Goal: Transaction & Acquisition: Purchase product/service

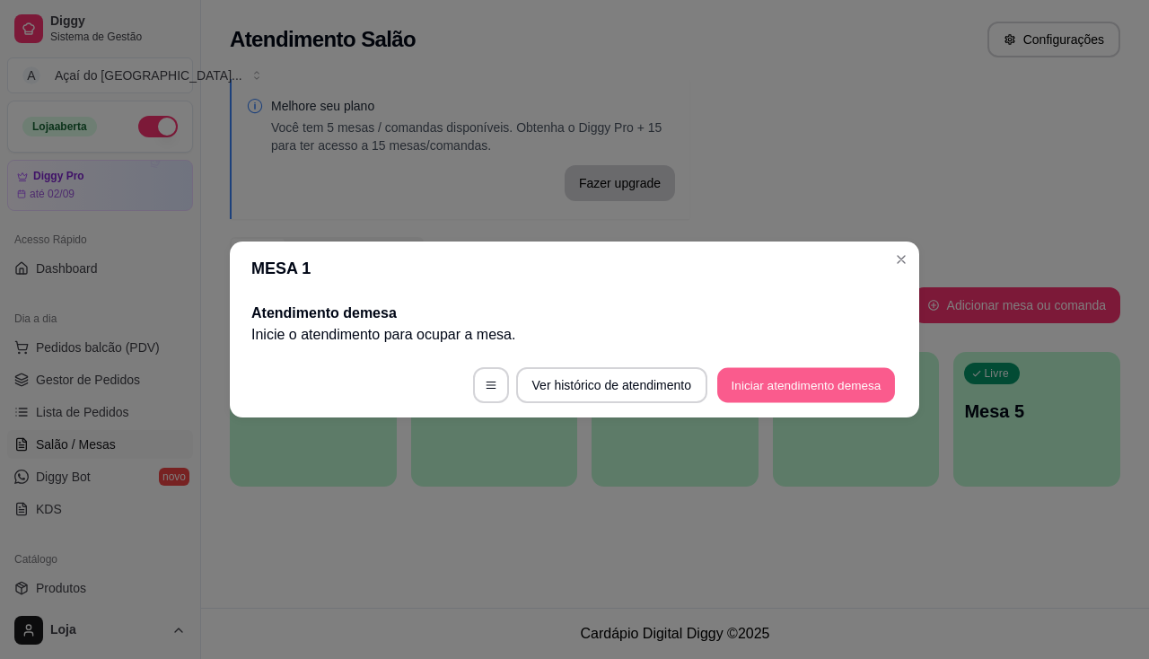
click at [779, 390] on button "Iniciar atendimento de mesa" at bounding box center [806, 385] width 178 height 35
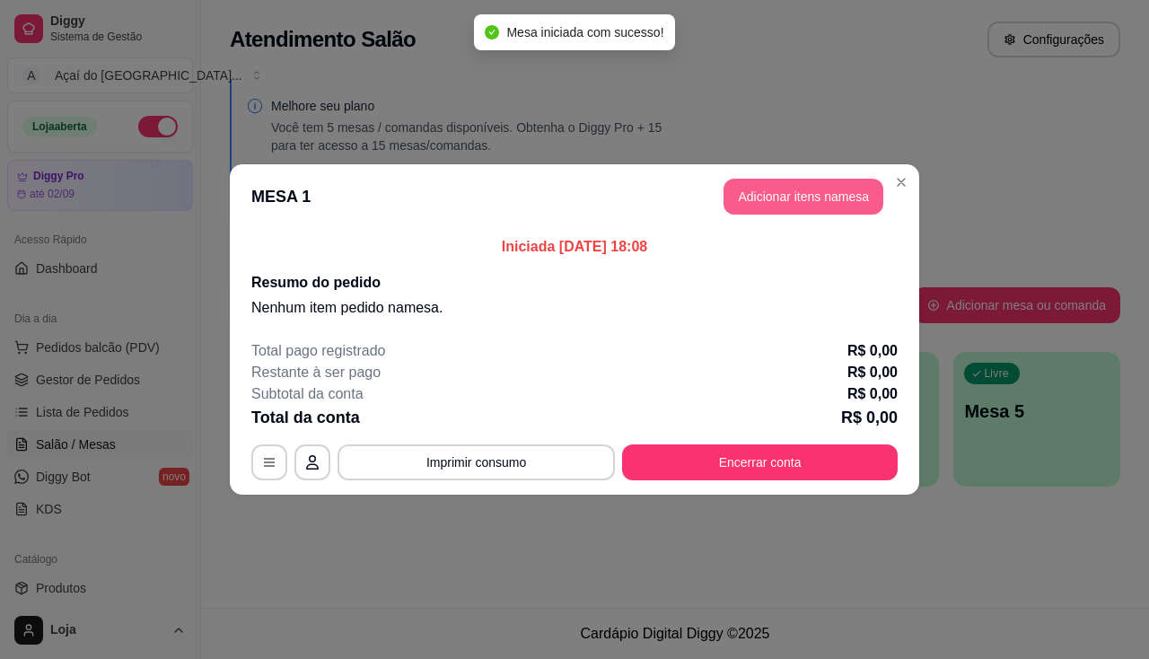
click at [751, 185] on button "Adicionar itens na mesa" at bounding box center [803, 197] width 160 height 36
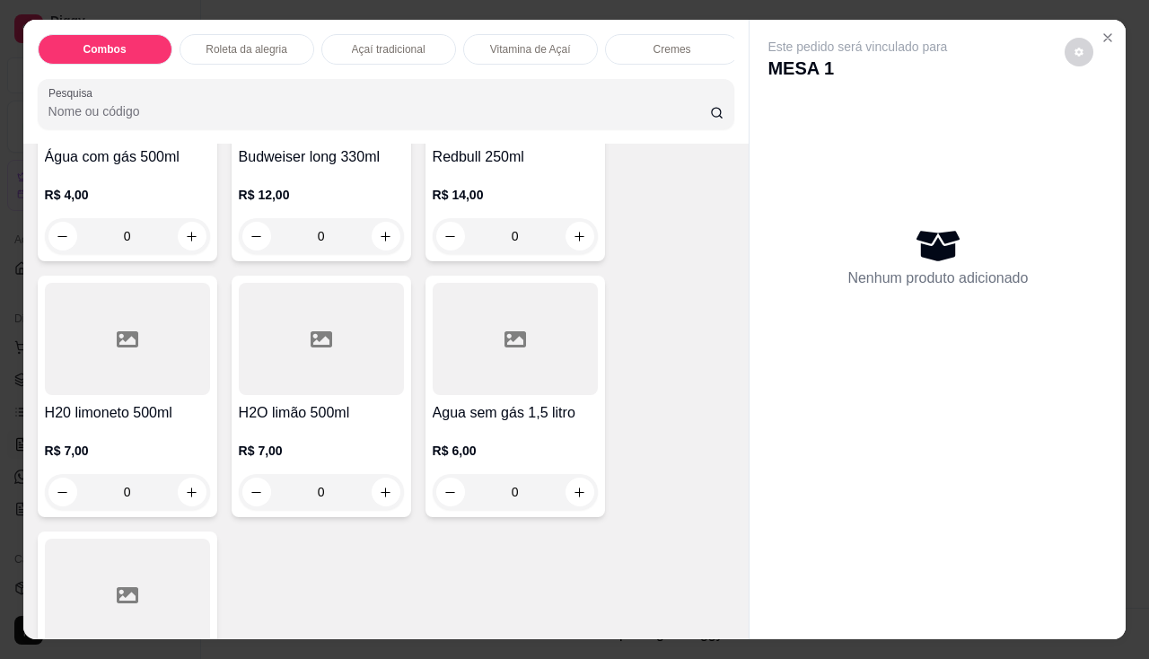
scroll to position [5927, 0]
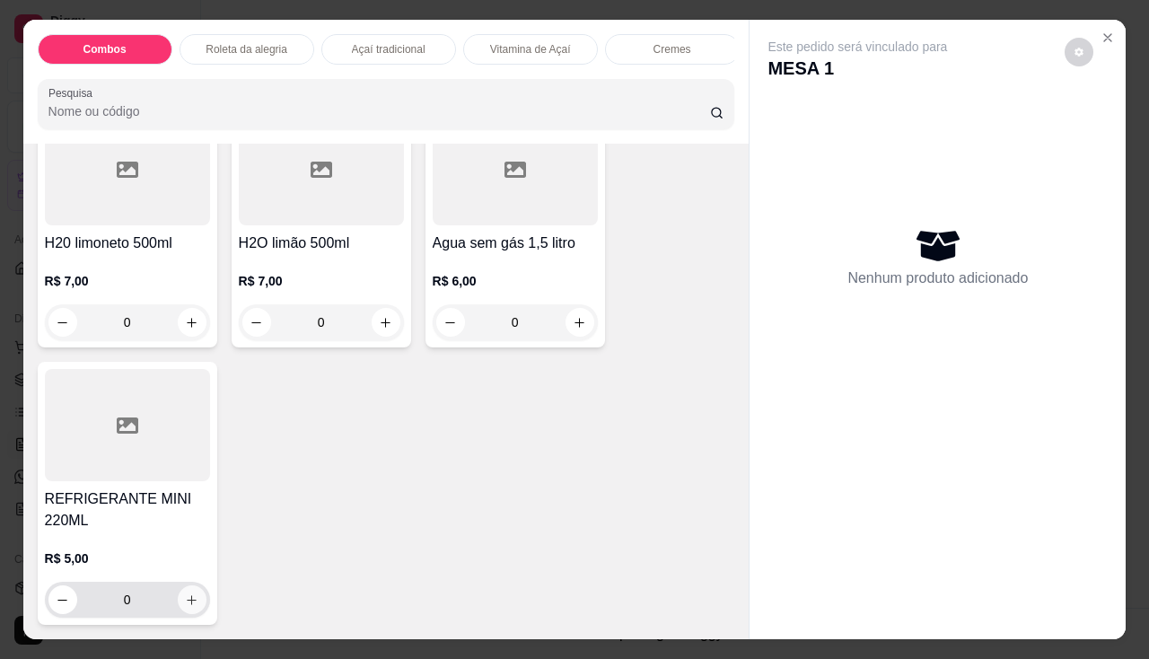
click at [191, 593] on icon "increase-product-quantity" at bounding box center [191, 599] width 13 height 13
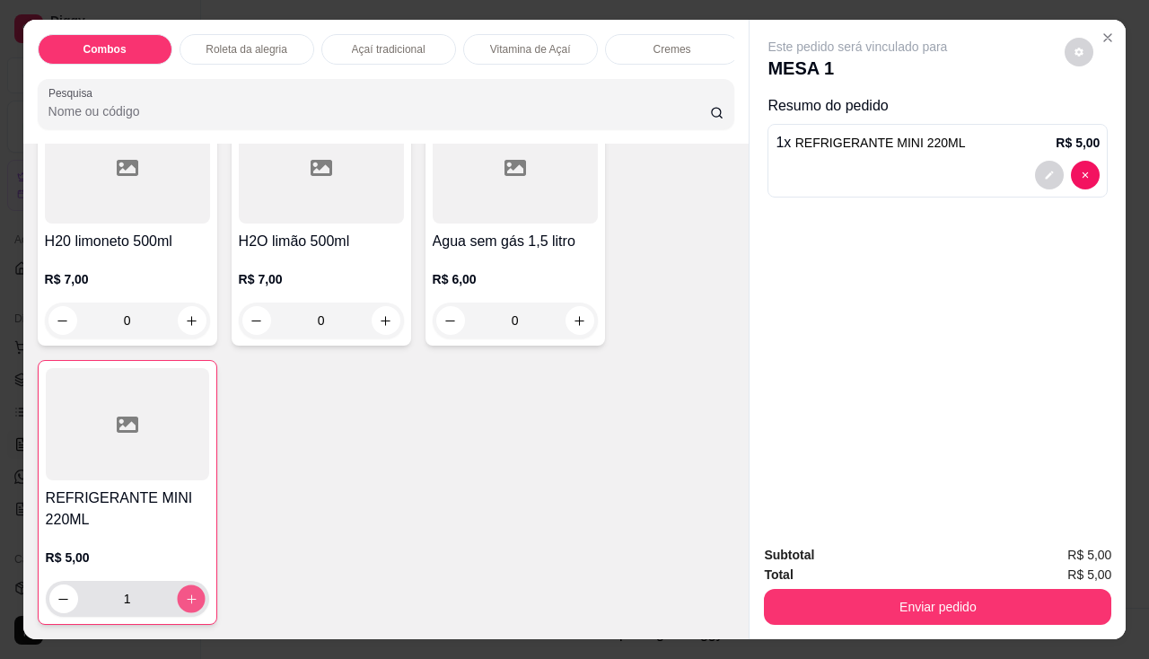
click at [191, 593] on button "increase-product-quantity" at bounding box center [191, 599] width 28 height 28
type input "2"
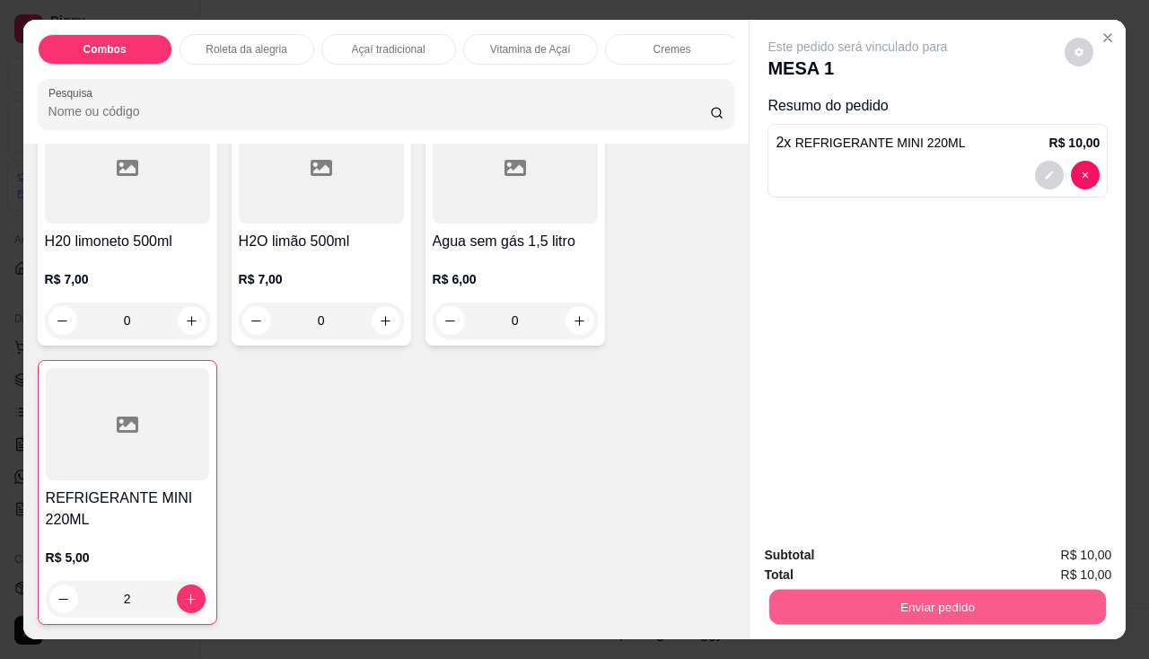
click at [792, 590] on button "Enviar pedido" at bounding box center [937, 607] width 337 height 35
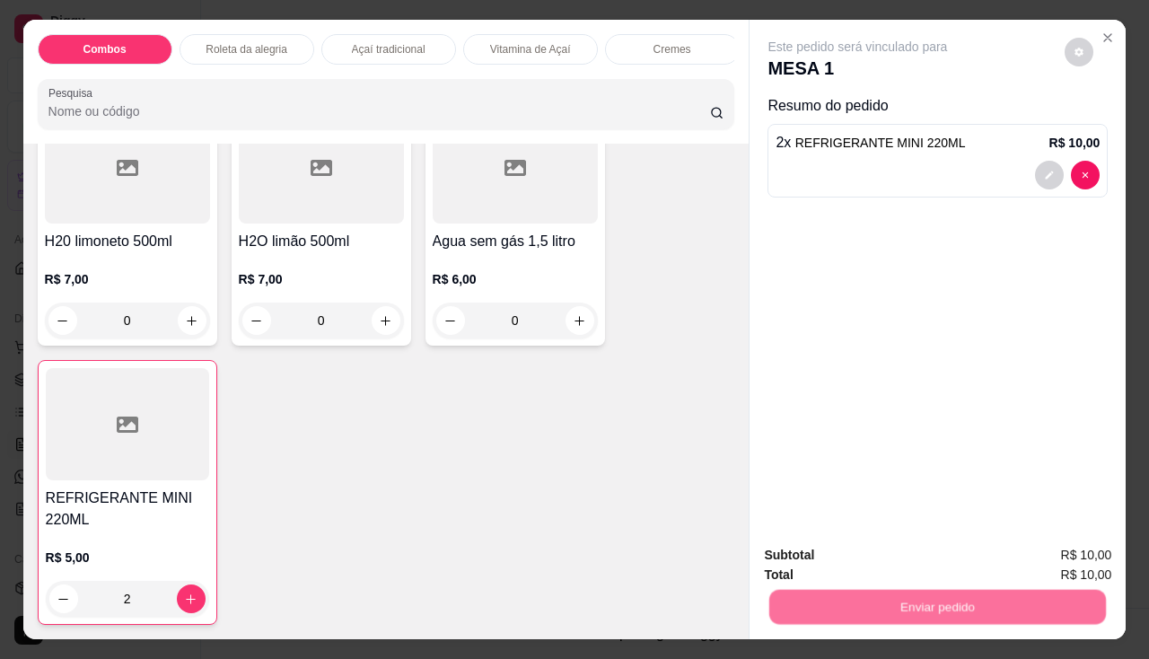
click at [795, 557] on button "Não registrar e enviar pedido" at bounding box center [878, 556] width 187 height 34
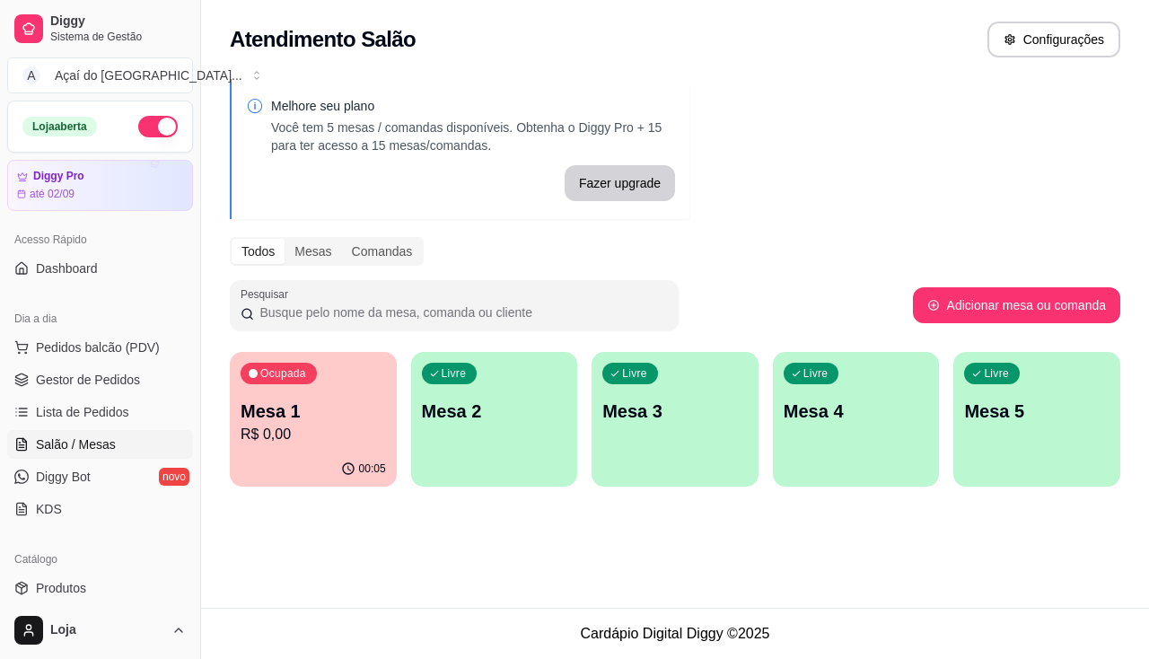
click at [351, 457] on div "00:05" at bounding box center [313, 468] width 167 height 35
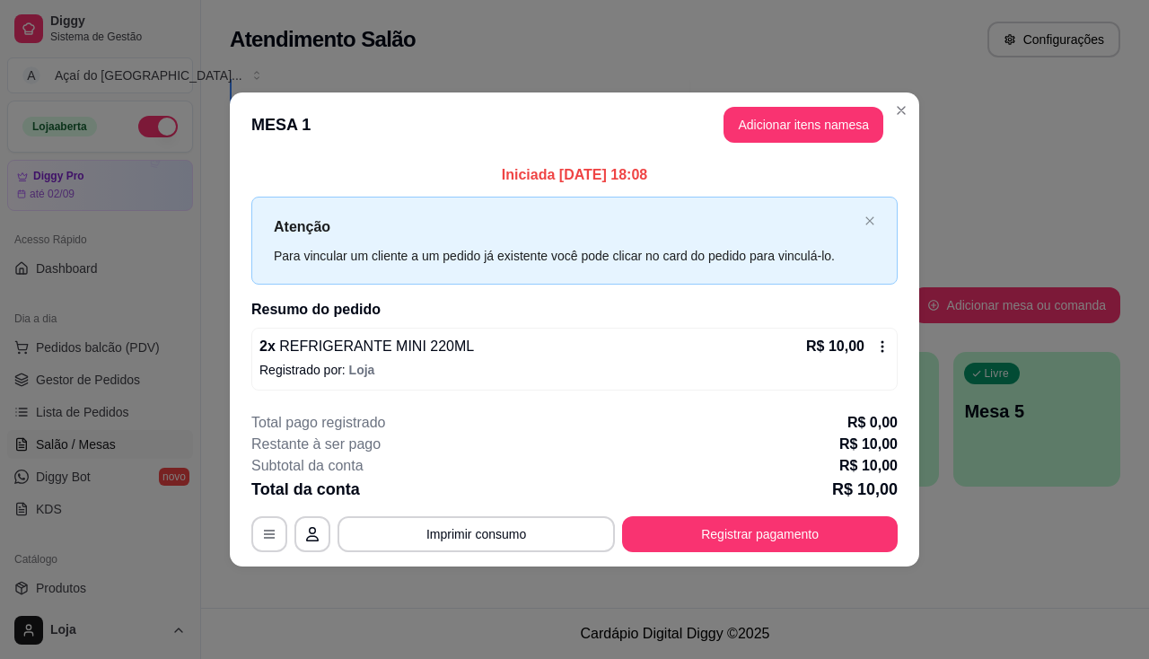
click at [884, 351] on icon at bounding box center [882, 346] width 14 height 14
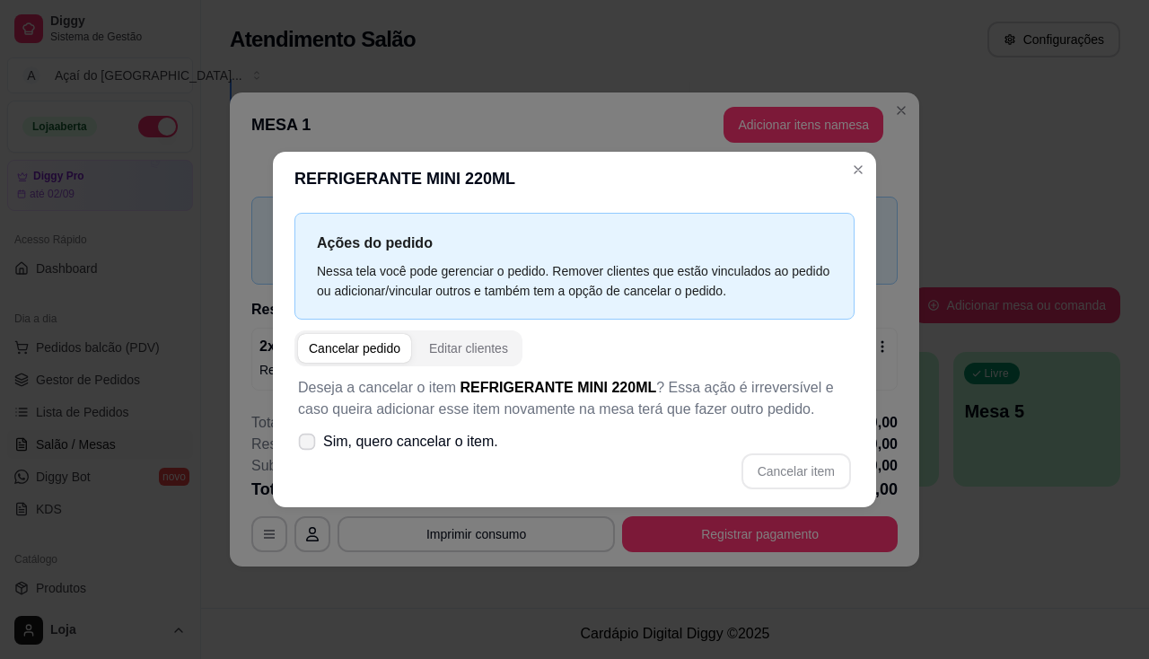
click at [316, 442] on label "Sim, quero cancelar o item." at bounding box center [398, 442] width 214 height 36
click at [309, 445] on input "Sim, quero cancelar o item." at bounding box center [303, 451] width 12 height 12
checkbox input "true"
click at [779, 475] on button "Cancelar item" at bounding box center [795, 471] width 107 height 35
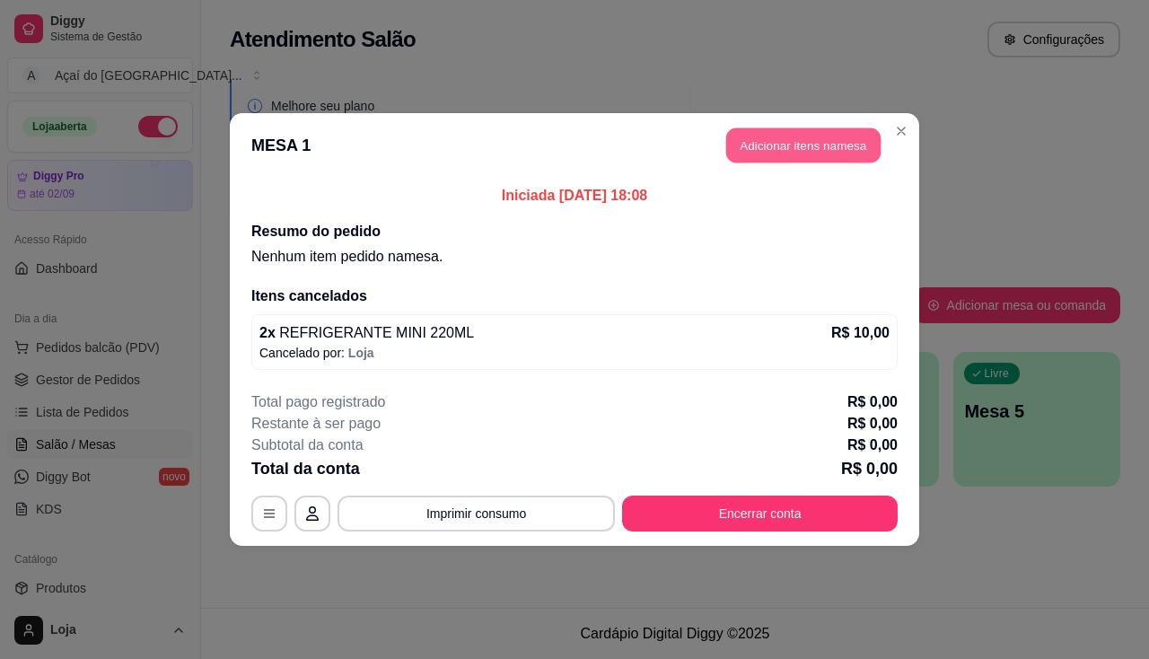
click at [747, 145] on button "Adicionar itens na mesa" at bounding box center [803, 145] width 154 height 35
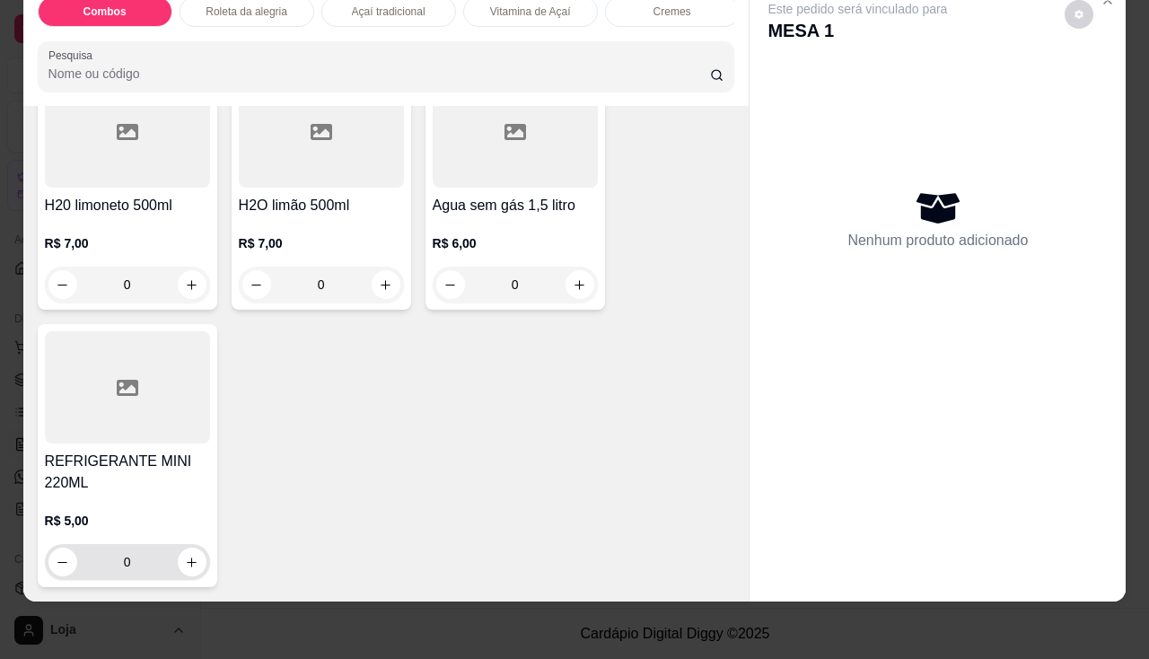
click at [192, 544] on div "0" at bounding box center [127, 562] width 158 height 36
click at [192, 548] on button "increase-product-quantity" at bounding box center [192, 562] width 28 height 28
type input "1"
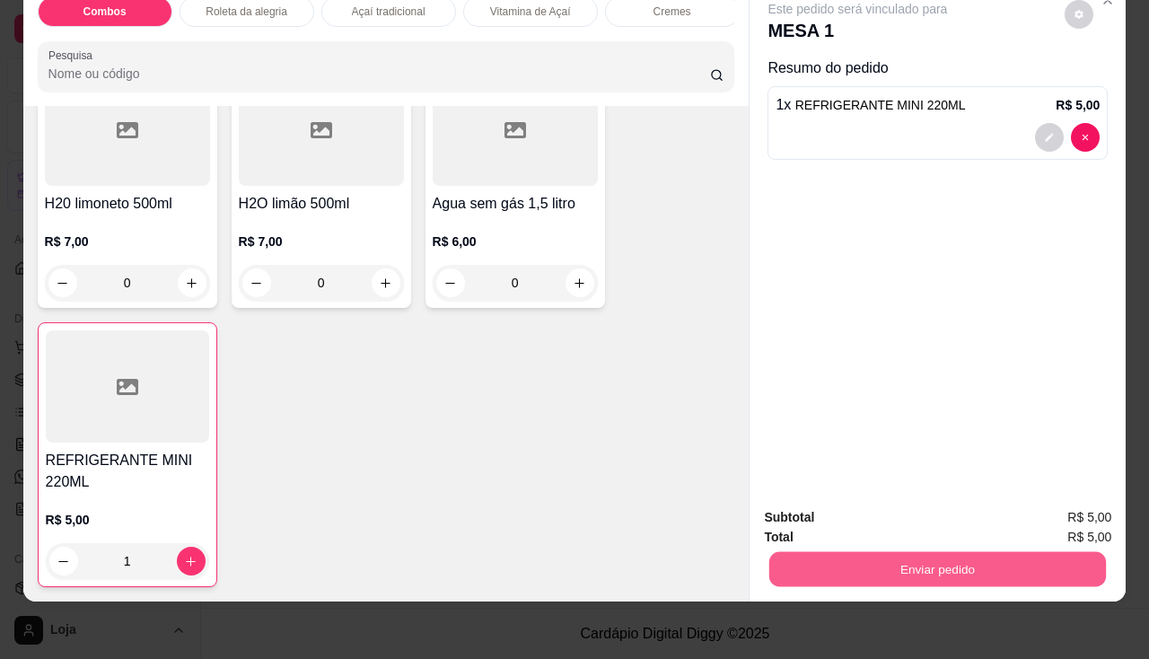
click at [813, 570] on button "Enviar pedido" at bounding box center [937, 569] width 337 height 35
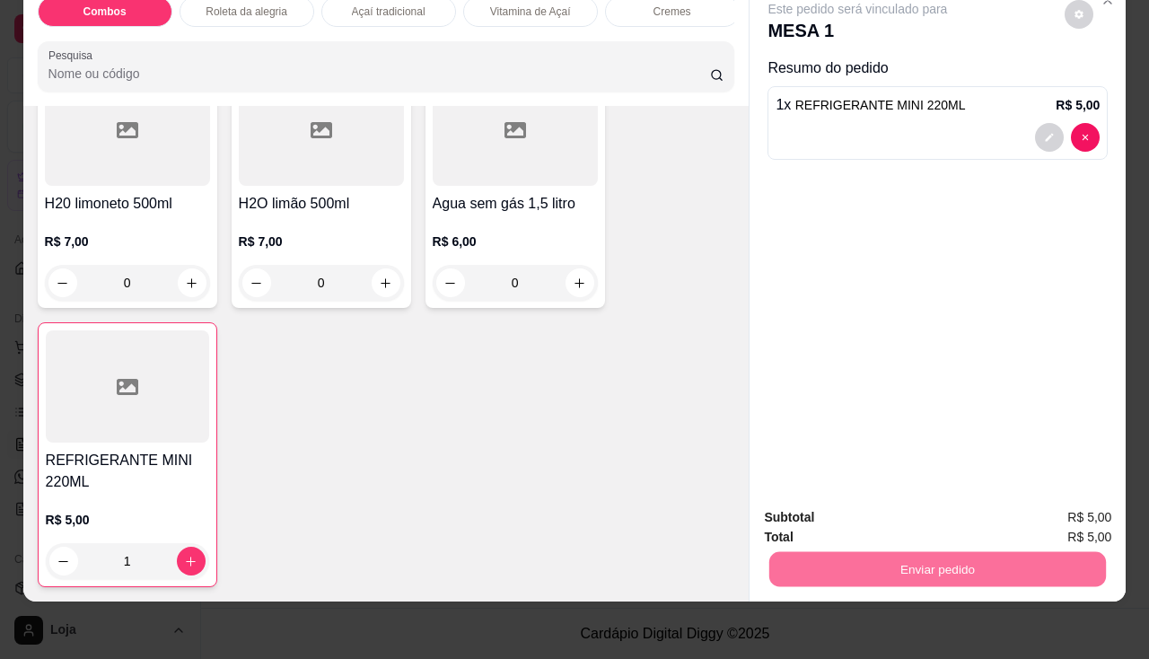
click at [823, 518] on button "Não registrar e enviar pedido" at bounding box center [878, 511] width 181 height 33
